Goal: Information Seeking & Learning: Learn about a topic

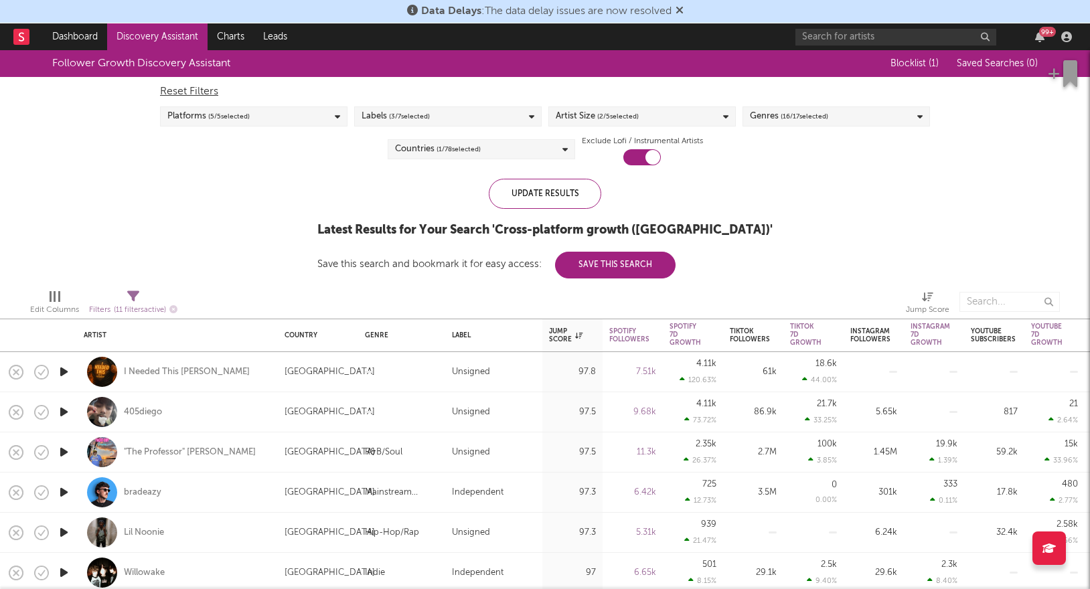
click at [680, 14] on icon at bounding box center [680, 10] width 8 height 11
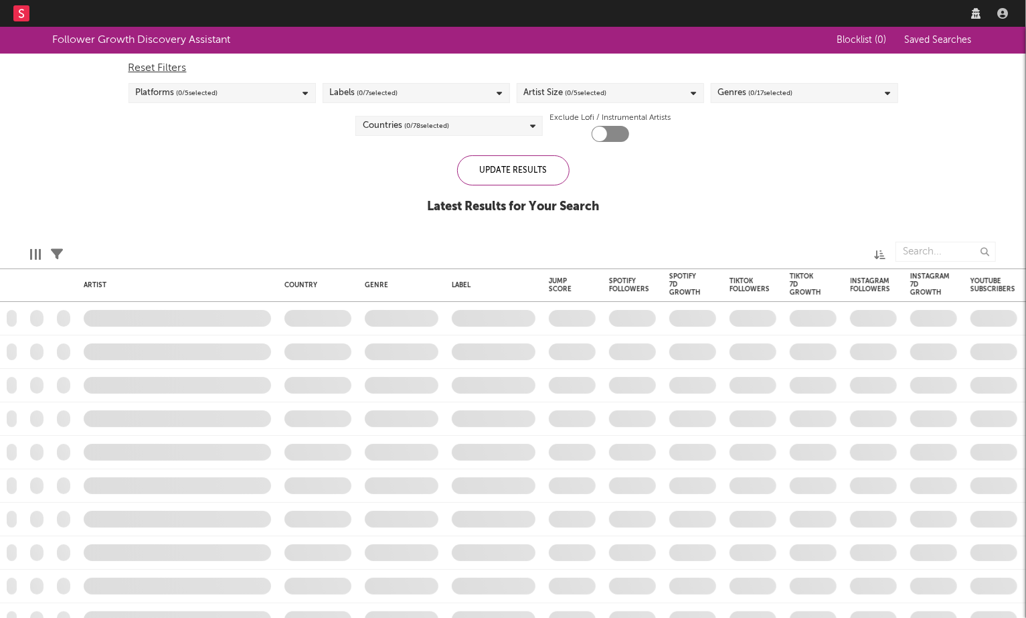
checkbox input "true"
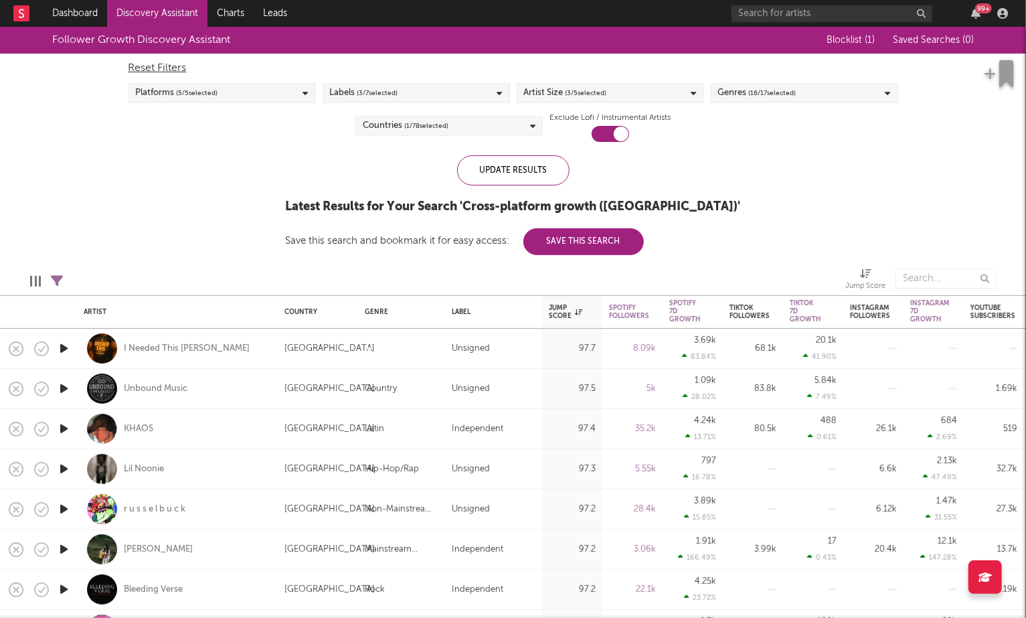
click at [187, 5] on link "Discovery Assistant" at bounding box center [157, 13] width 100 height 27
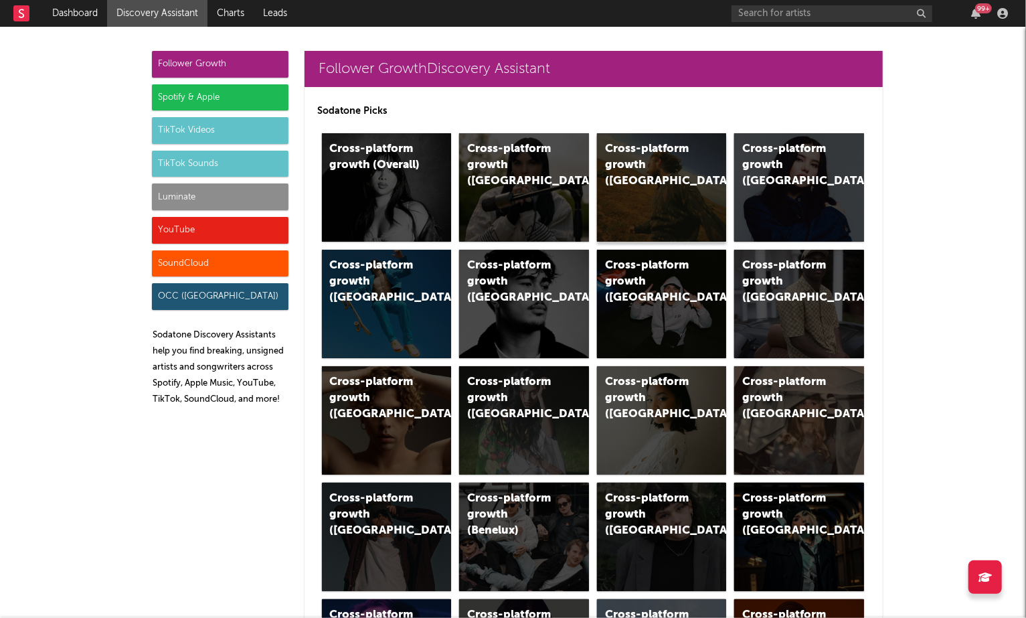
click at [645, 157] on div "Cross-platform growth (US)" at bounding box center [650, 165] width 91 height 48
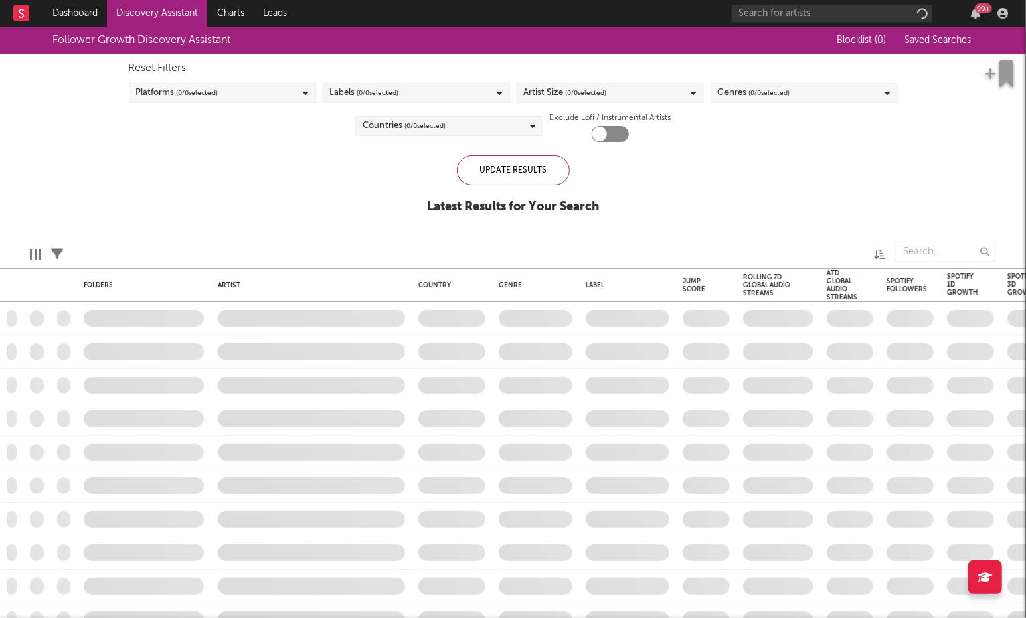
checkbox input "true"
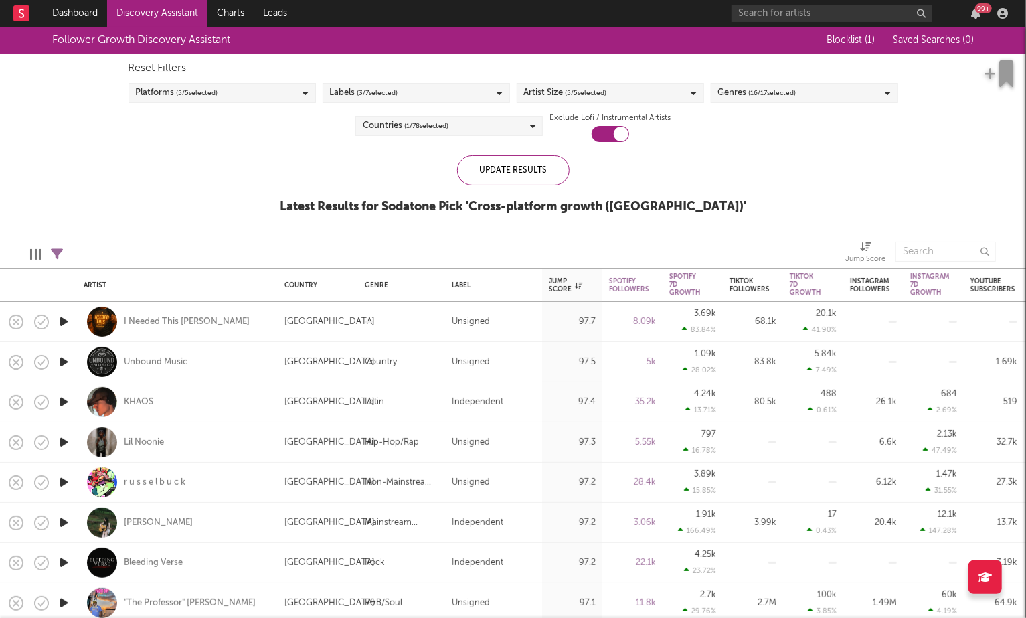
click at [557, 95] on div "Artist Size ( 5 / 5 selected)" at bounding box center [565, 93] width 83 height 16
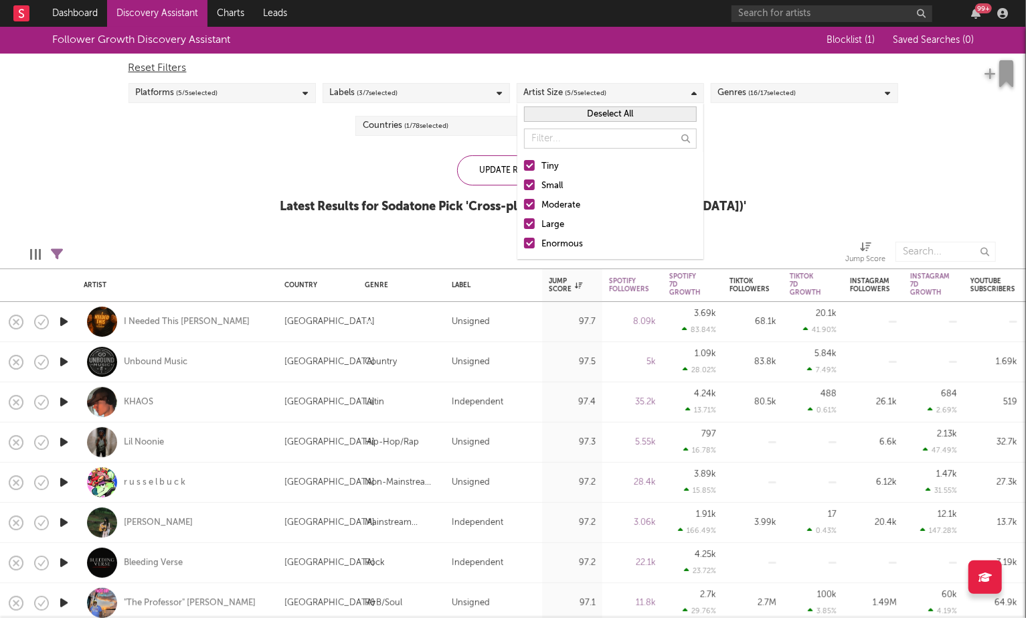
click at [546, 204] on div "Moderate" at bounding box center [619, 206] width 155 height 16
click at [524, 204] on input "Moderate" at bounding box center [524, 206] width 0 height 16
click at [546, 220] on div "Large" at bounding box center [619, 225] width 155 height 16
click at [524, 220] on input "Large" at bounding box center [524, 225] width 0 height 16
click at [546, 241] on div "Enormous" at bounding box center [619, 244] width 155 height 16
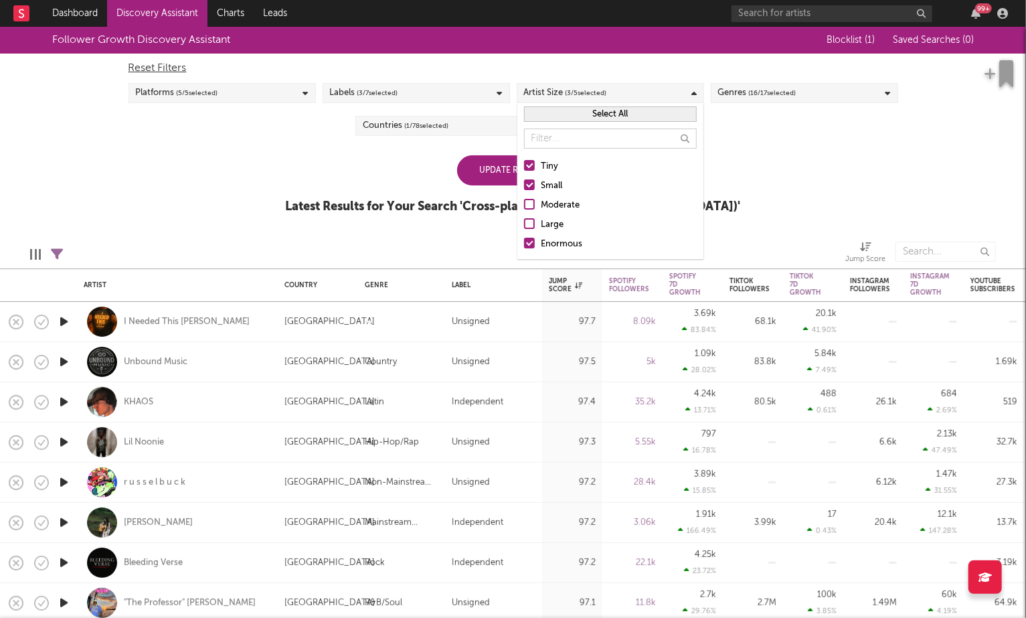
click at [524, 241] on input "Enormous" at bounding box center [524, 244] width 0 height 16
click at [508, 171] on div "Update Results" at bounding box center [513, 170] width 112 height 30
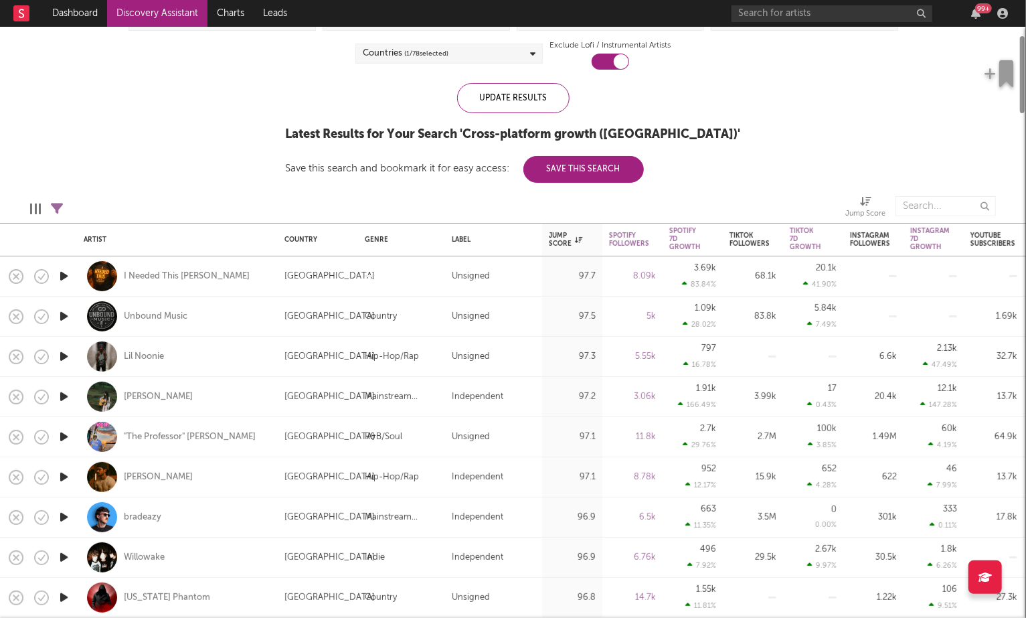
click at [65, 397] on icon "button" at bounding box center [64, 396] width 14 height 17
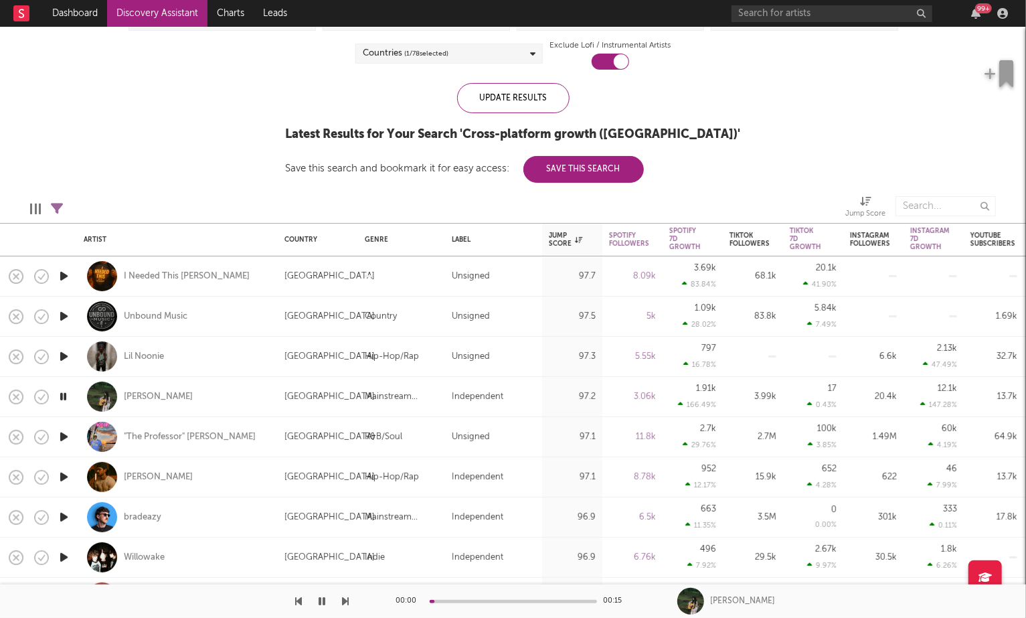
click at [65, 397] on icon "button" at bounding box center [63, 396] width 13 height 17
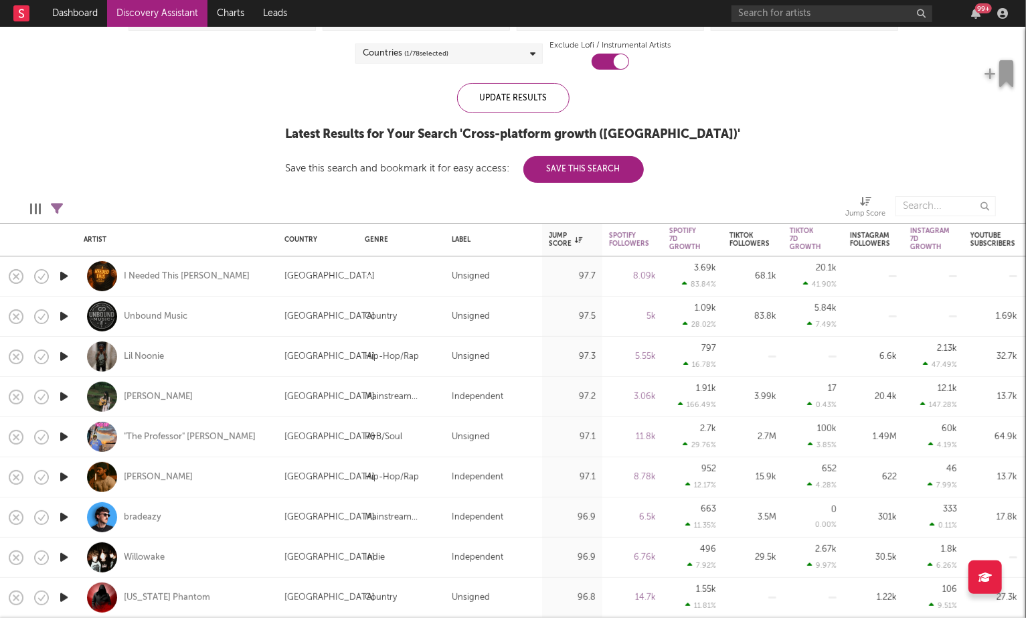
click at [254, 155] on div "Follower Growth Discovery Assistant Blocklist ( 1 ) Saved Searches ( 0 ) Reset …" at bounding box center [513, 68] width 1026 height 228
click at [70, 396] on icon "button" at bounding box center [64, 396] width 14 height 17
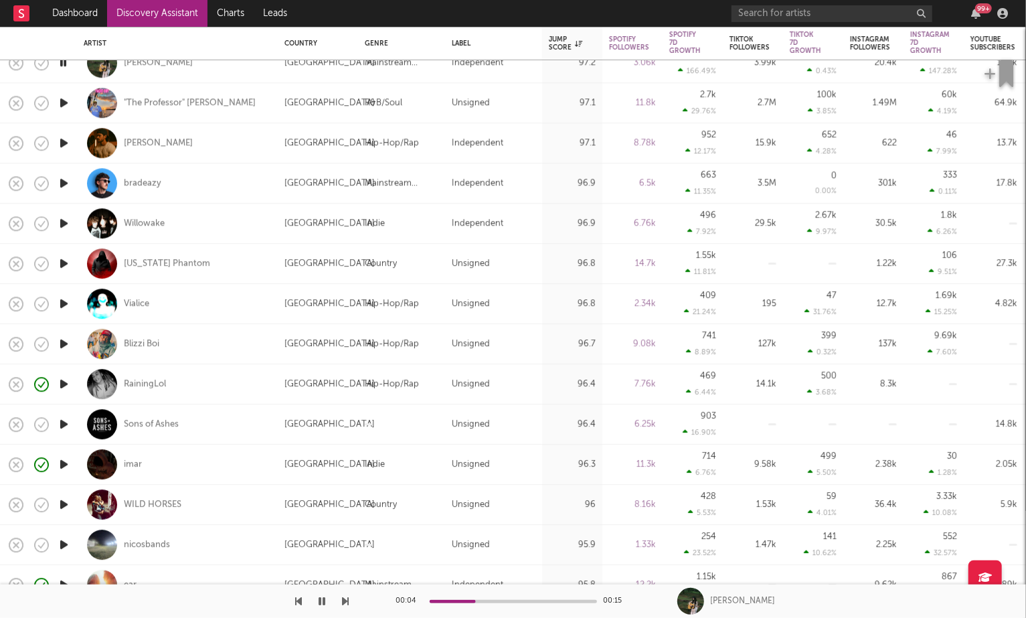
click at [64, 505] on icon "button" at bounding box center [64, 504] width 14 height 17
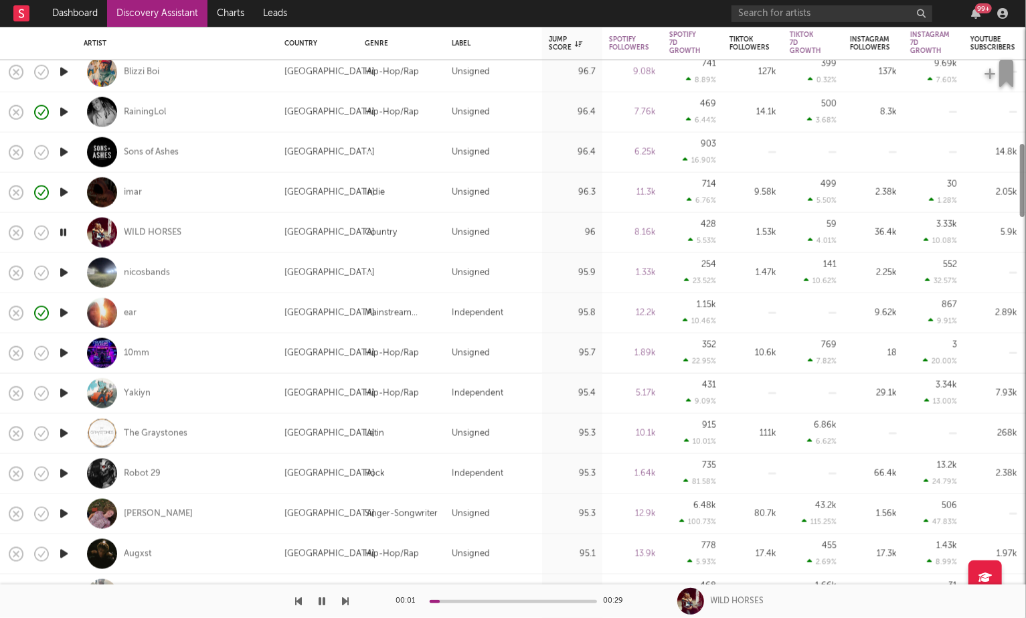
click at [64, 519] on icon "button" at bounding box center [64, 513] width 14 height 17
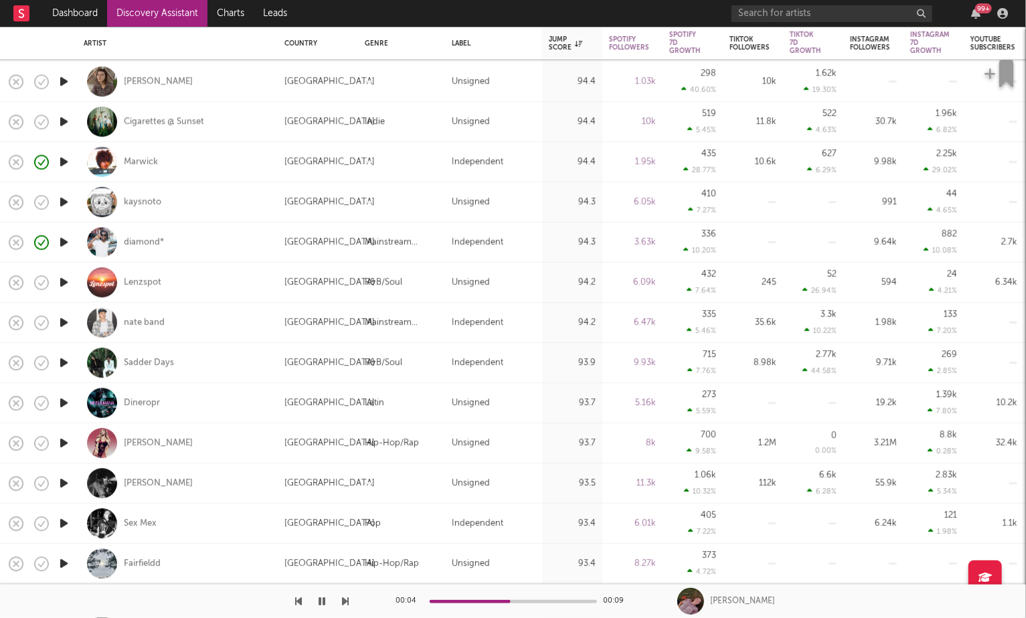
click at [63, 524] on icon "button" at bounding box center [64, 523] width 14 height 17
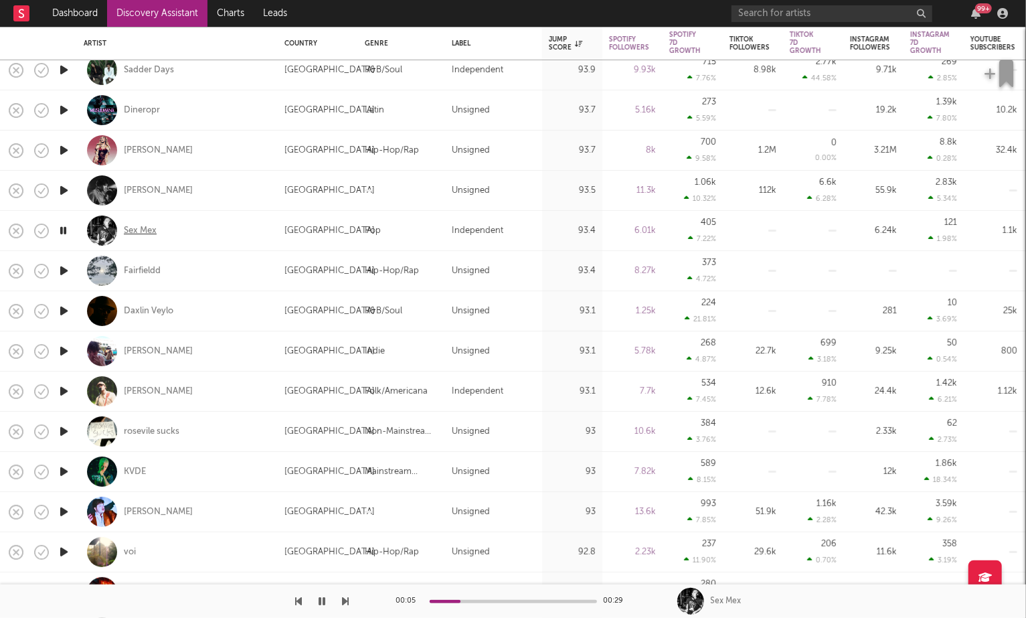
click at [145, 232] on div "Sex Mex" at bounding box center [140, 231] width 33 height 12
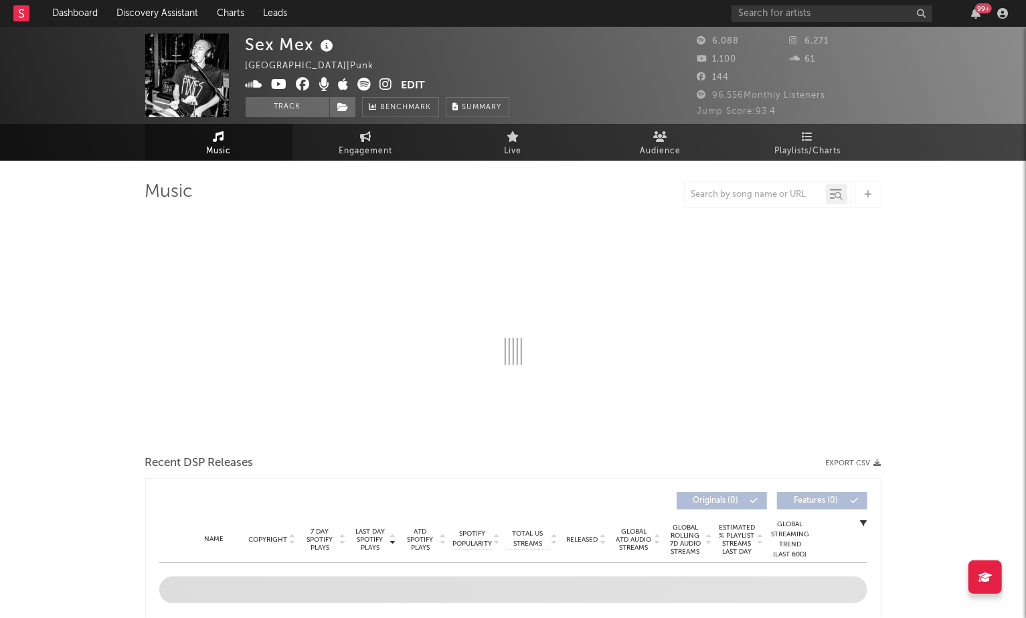
select select "1w"
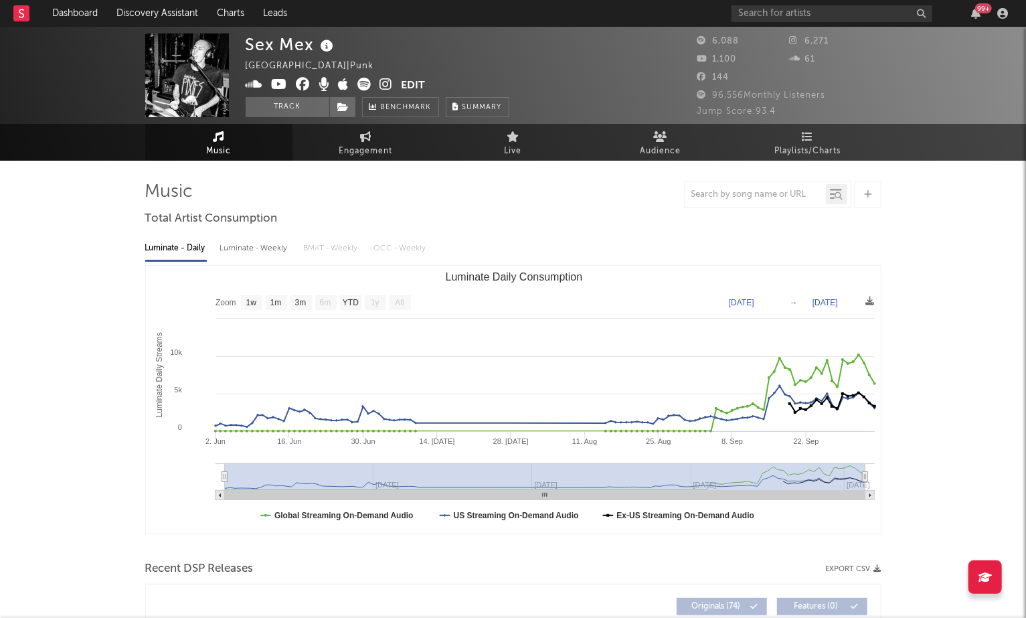
click at [385, 86] on icon at bounding box center [386, 84] width 13 height 13
